Goal: Information Seeking & Learning: Learn about a topic

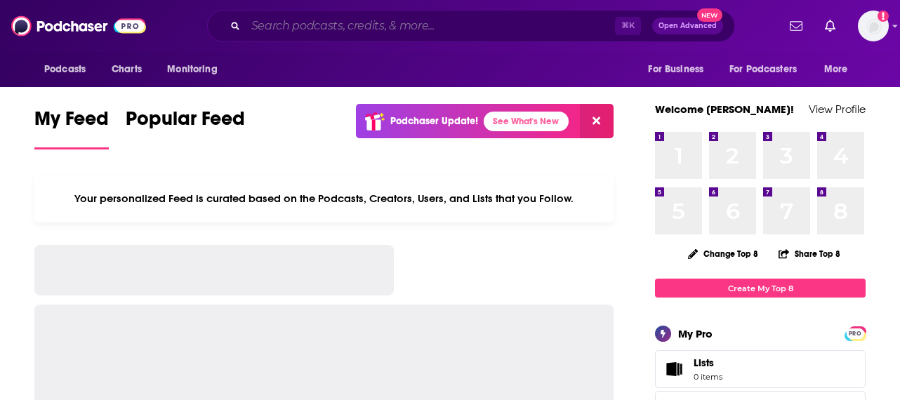
click at [346, 24] on input "Search podcasts, credits, & more..." at bounding box center [430, 26] width 369 height 22
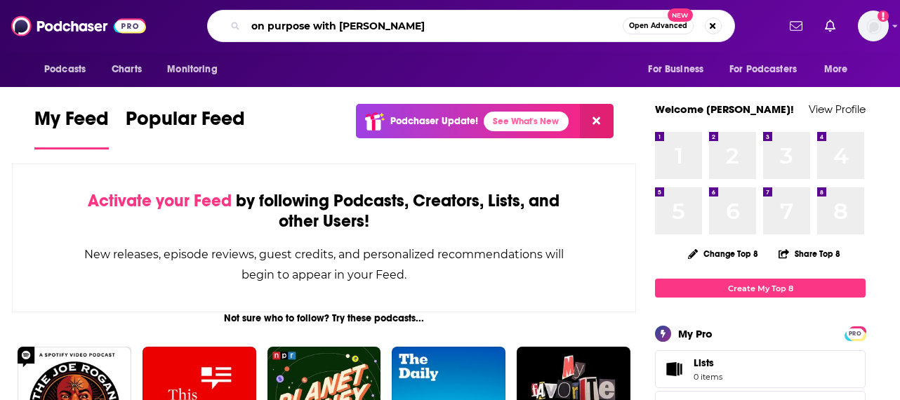
click at [435, 35] on input "on purpose with [PERSON_NAME]" at bounding box center [434, 26] width 377 height 22
click at [435, 27] on input "on purpose with [PERSON_NAME]" at bounding box center [434, 26] width 377 height 22
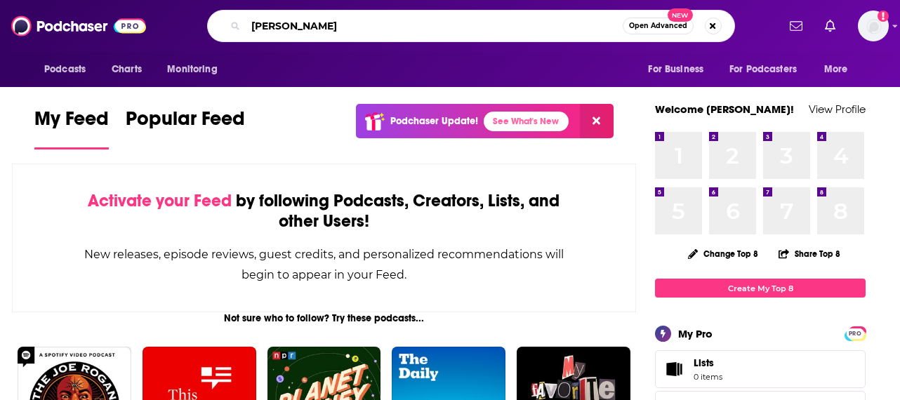
type input "[PERSON_NAME]"
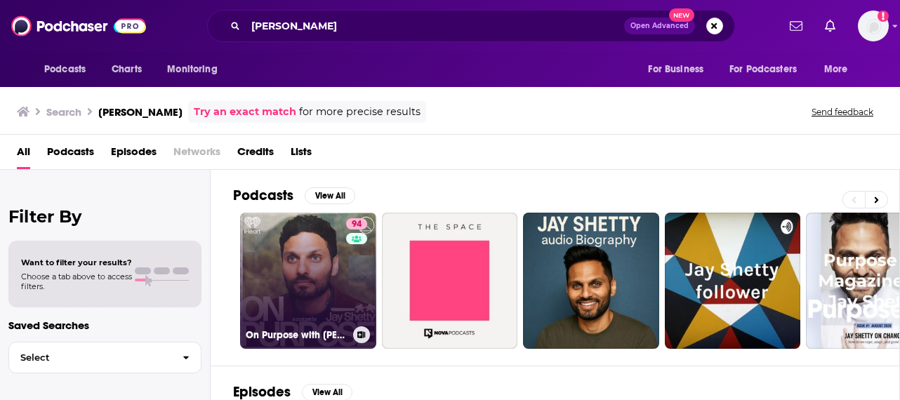
click at [333, 274] on link "94 On Purpose with [PERSON_NAME]" at bounding box center [308, 281] width 136 height 136
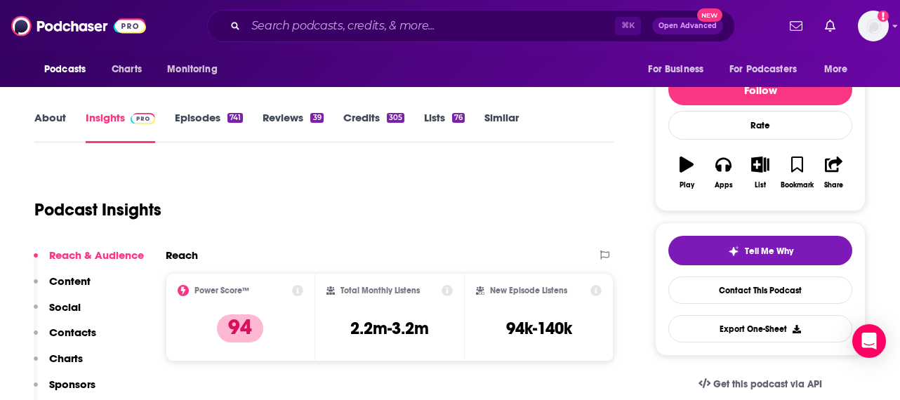
scroll to position [131, 0]
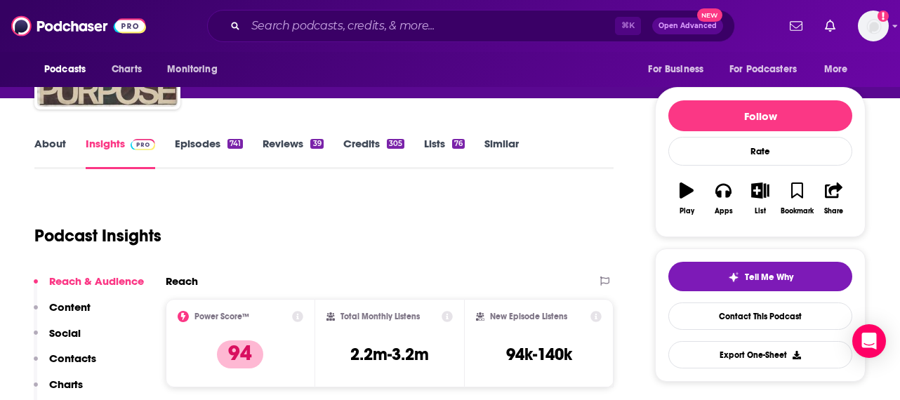
click at [195, 145] on link "Episodes 741" at bounding box center [209, 153] width 68 height 32
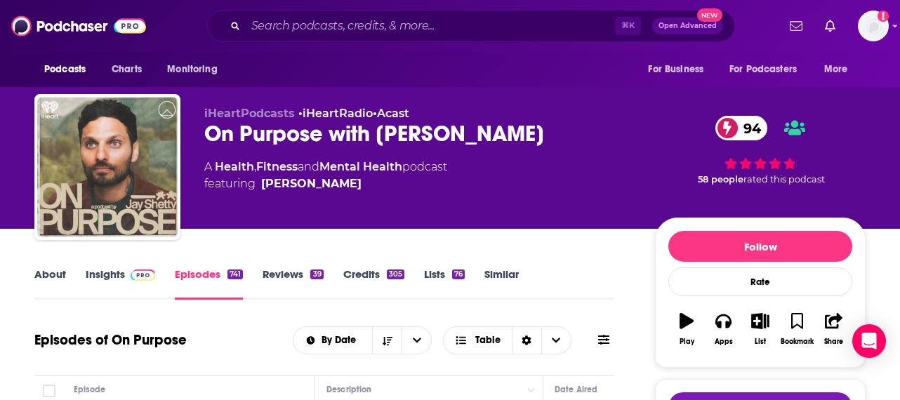
click at [505, 274] on link "Similar" at bounding box center [501, 283] width 34 height 32
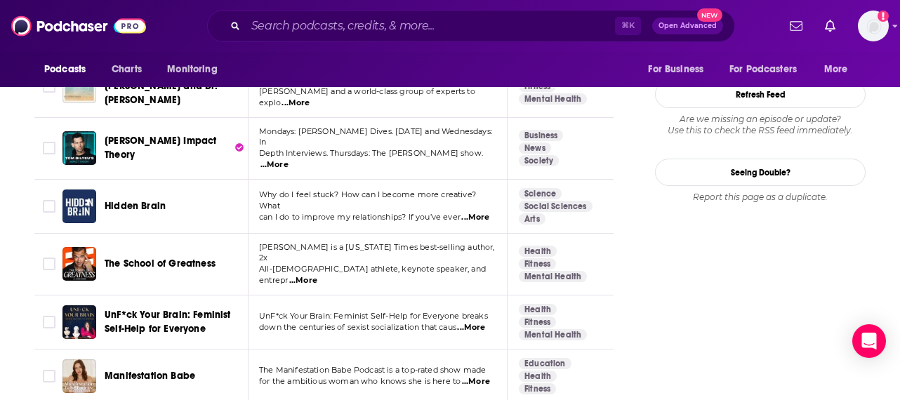
scroll to position [0, 4]
